Goal: Find contact information: Find contact information

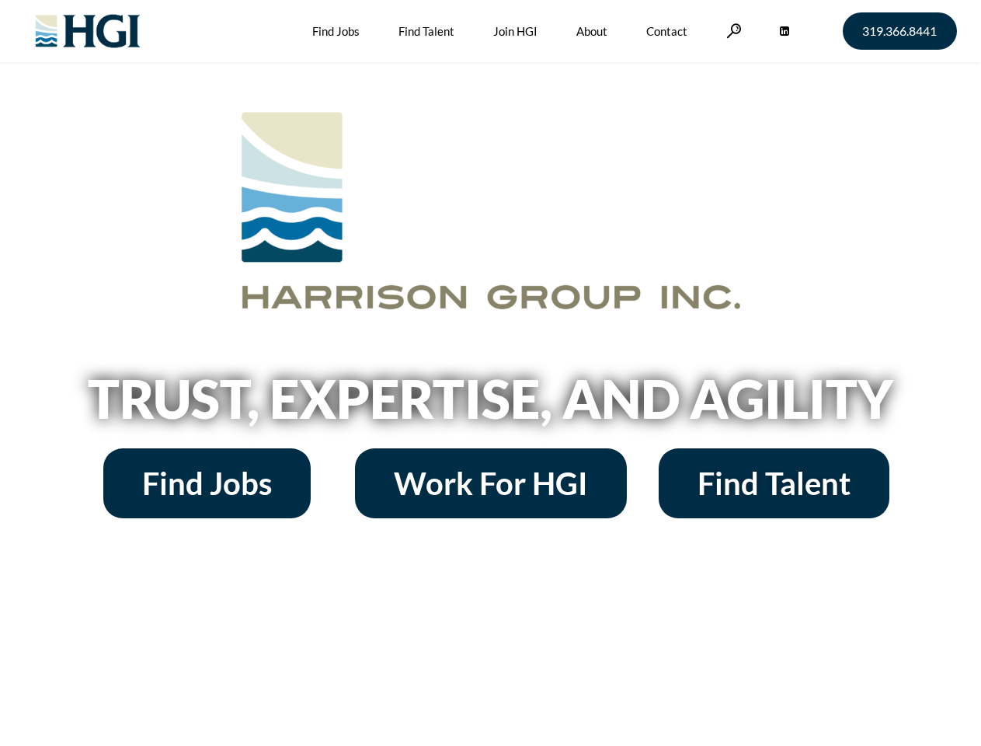
click at [490, 373] on h2 "Trust, Expertise, and Agility" at bounding box center [491, 398] width 886 height 53
click at [732, 30] on link at bounding box center [734, 30] width 16 height 15
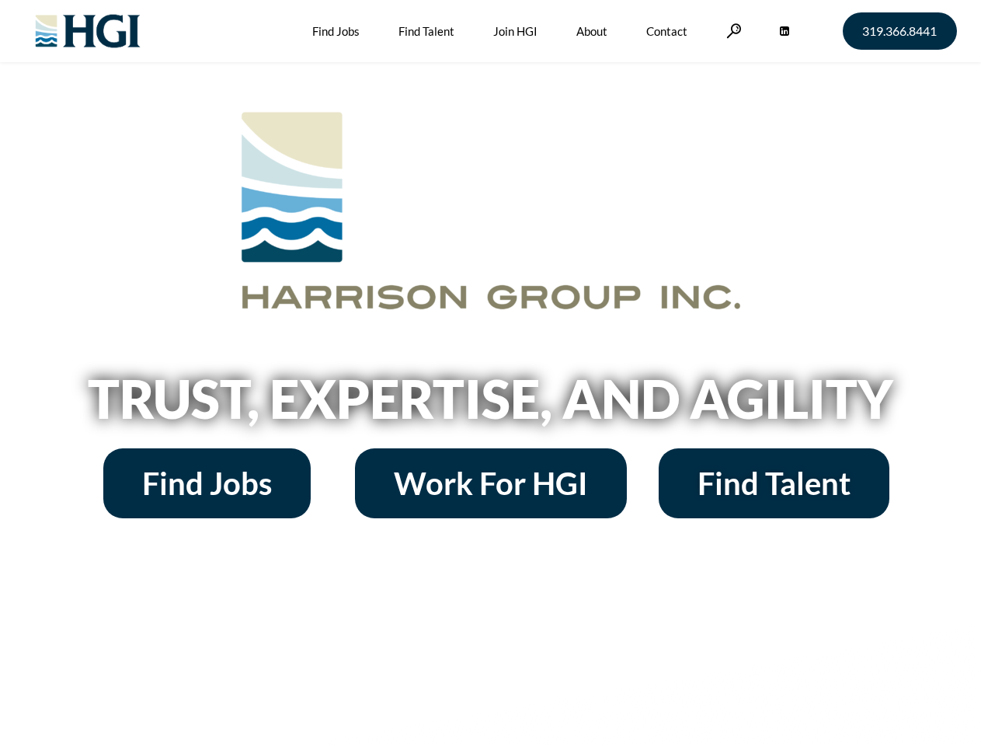
click at [490, 373] on h2 "Trust, Expertise, and Agility" at bounding box center [491, 398] width 886 height 53
click at [732, 30] on link at bounding box center [734, 30] width 16 height 15
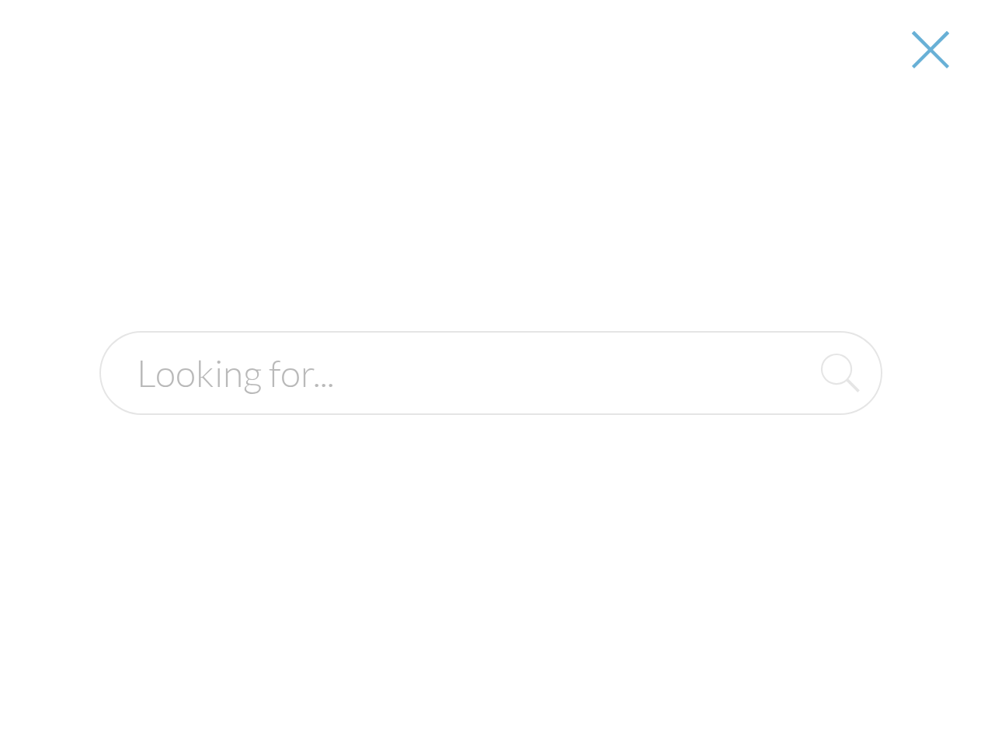
click at [490, 404] on h2 "Trust, Expertise, and Agility" at bounding box center [491, 398] width 886 height 53
